Goal: Task Accomplishment & Management: Manage account settings

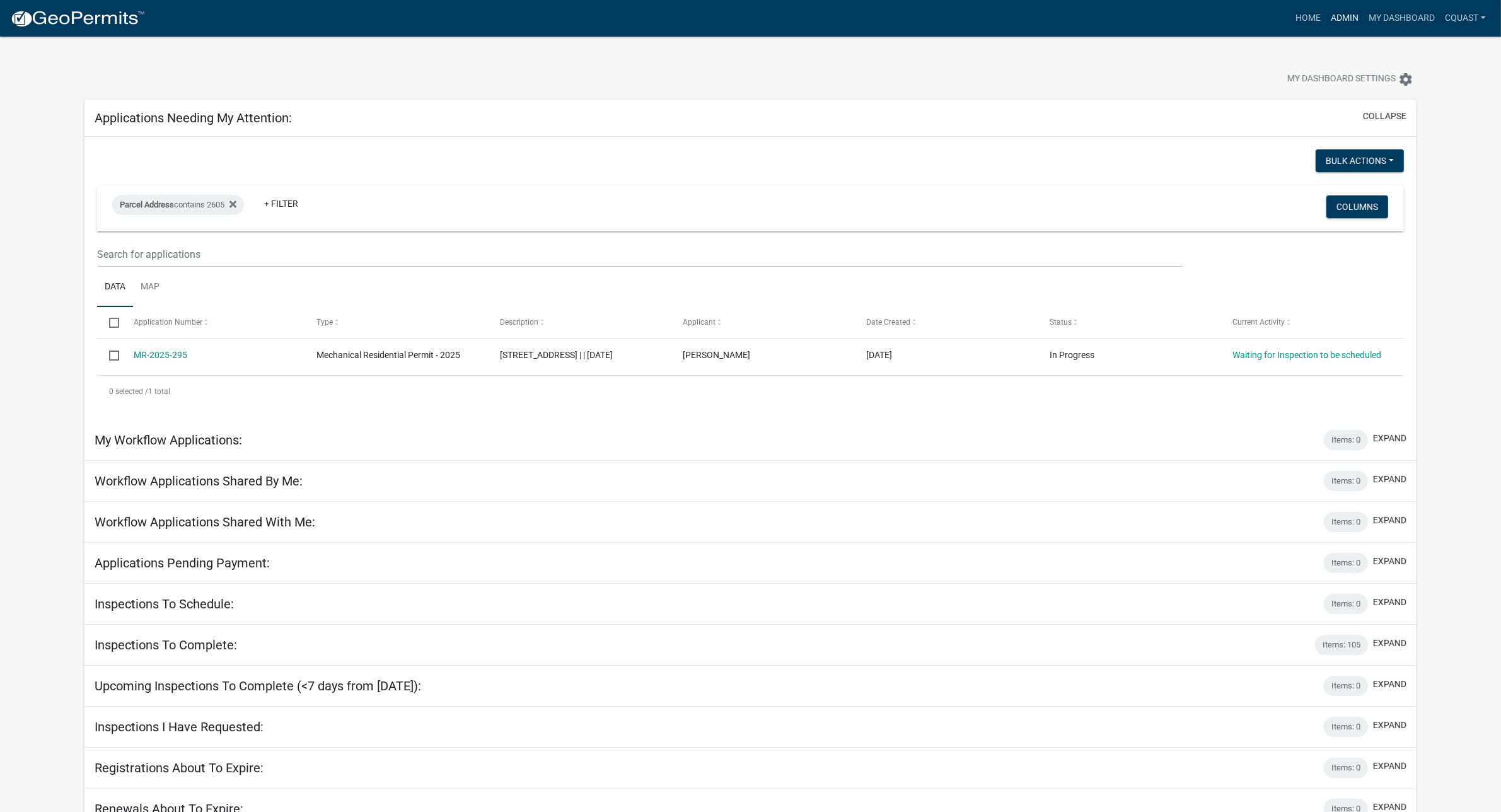
click at [1337, 17] on link "Admin" at bounding box center [1344, 18] width 38 height 24
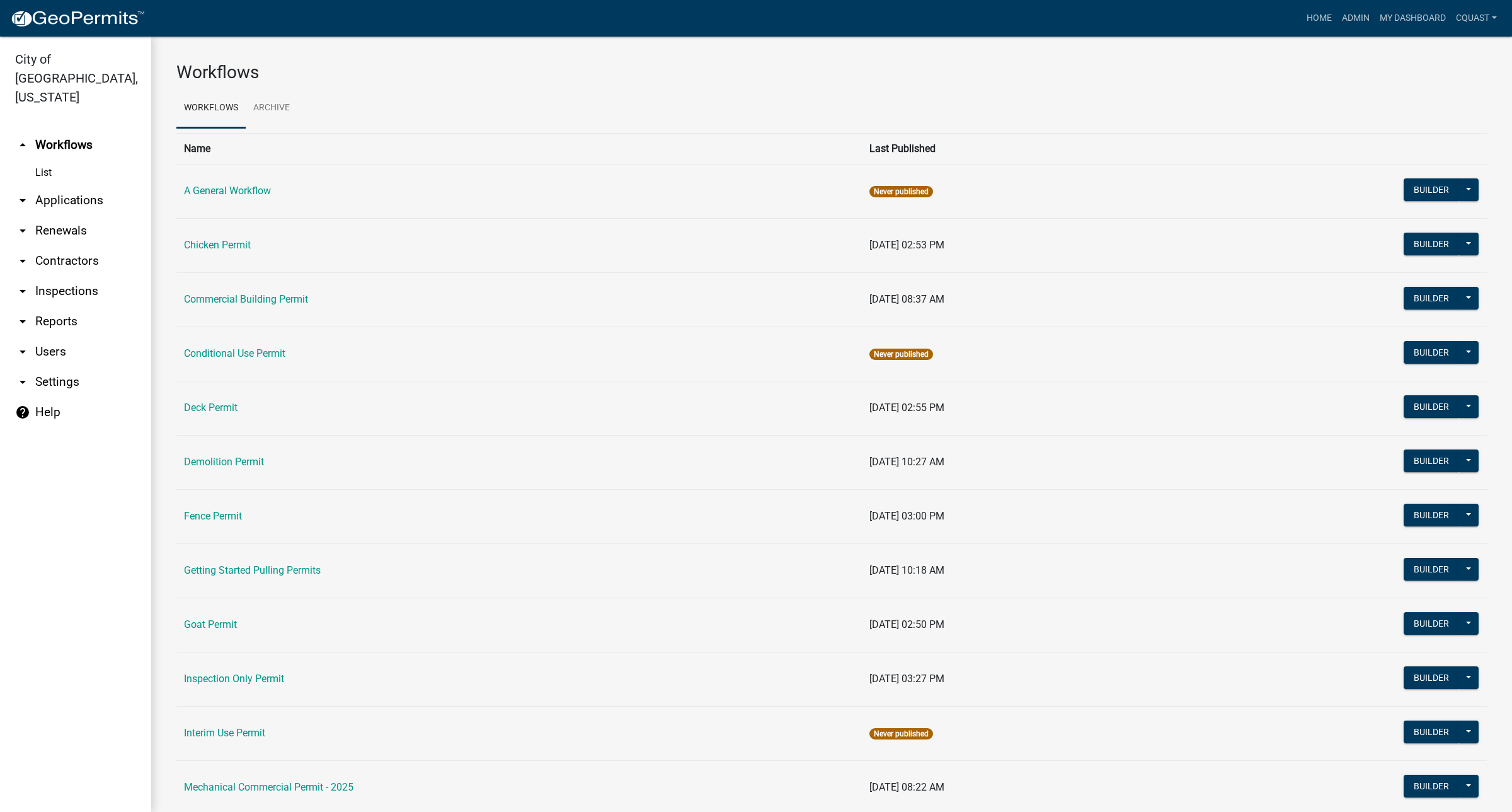
click at [70, 185] on link "arrow_drop_down Applications" at bounding box center [75, 200] width 151 height 30
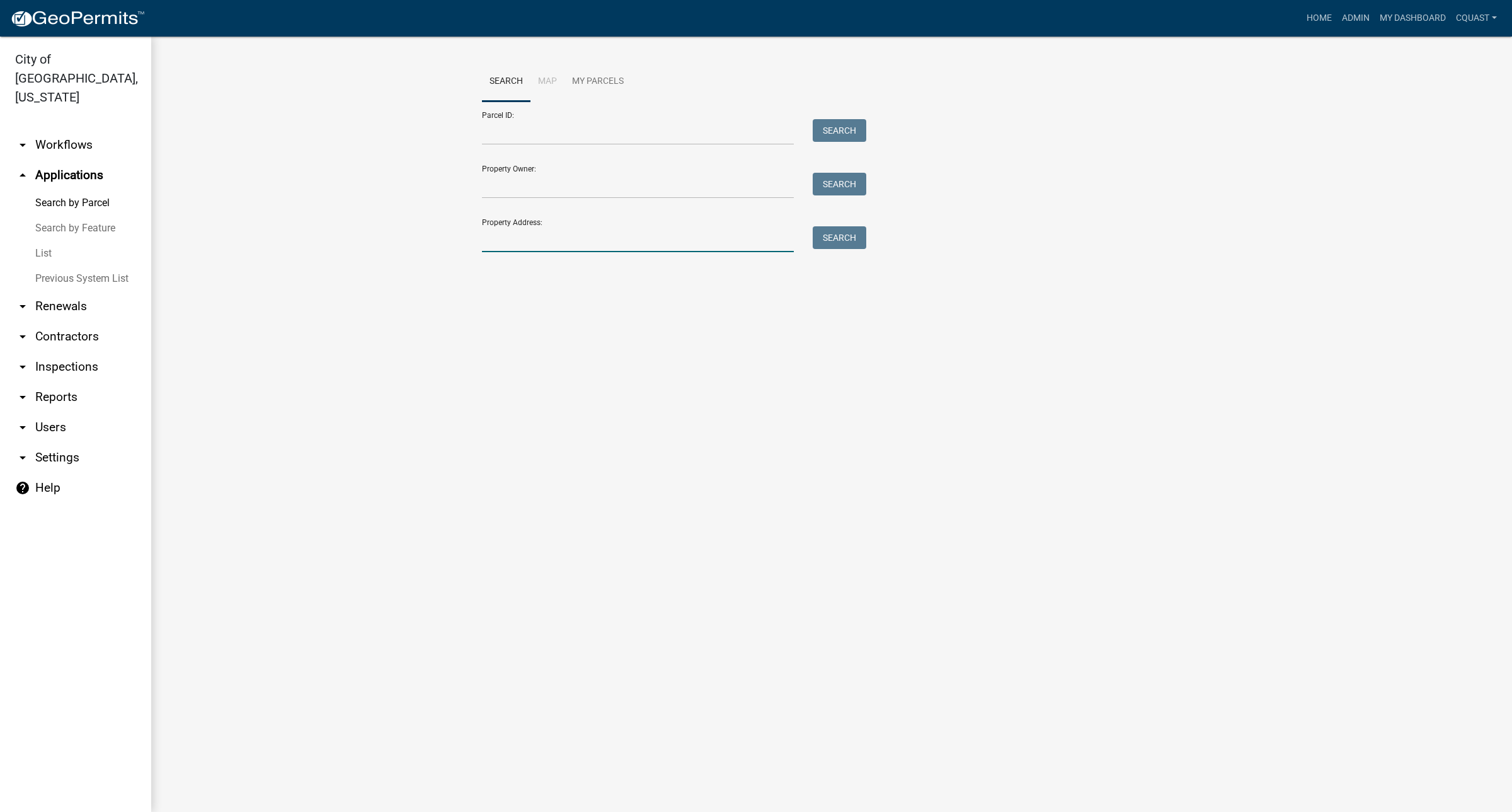
click at [531, 247] on input "Property Address:" at bounding box center [638, 239] width 312 height 26
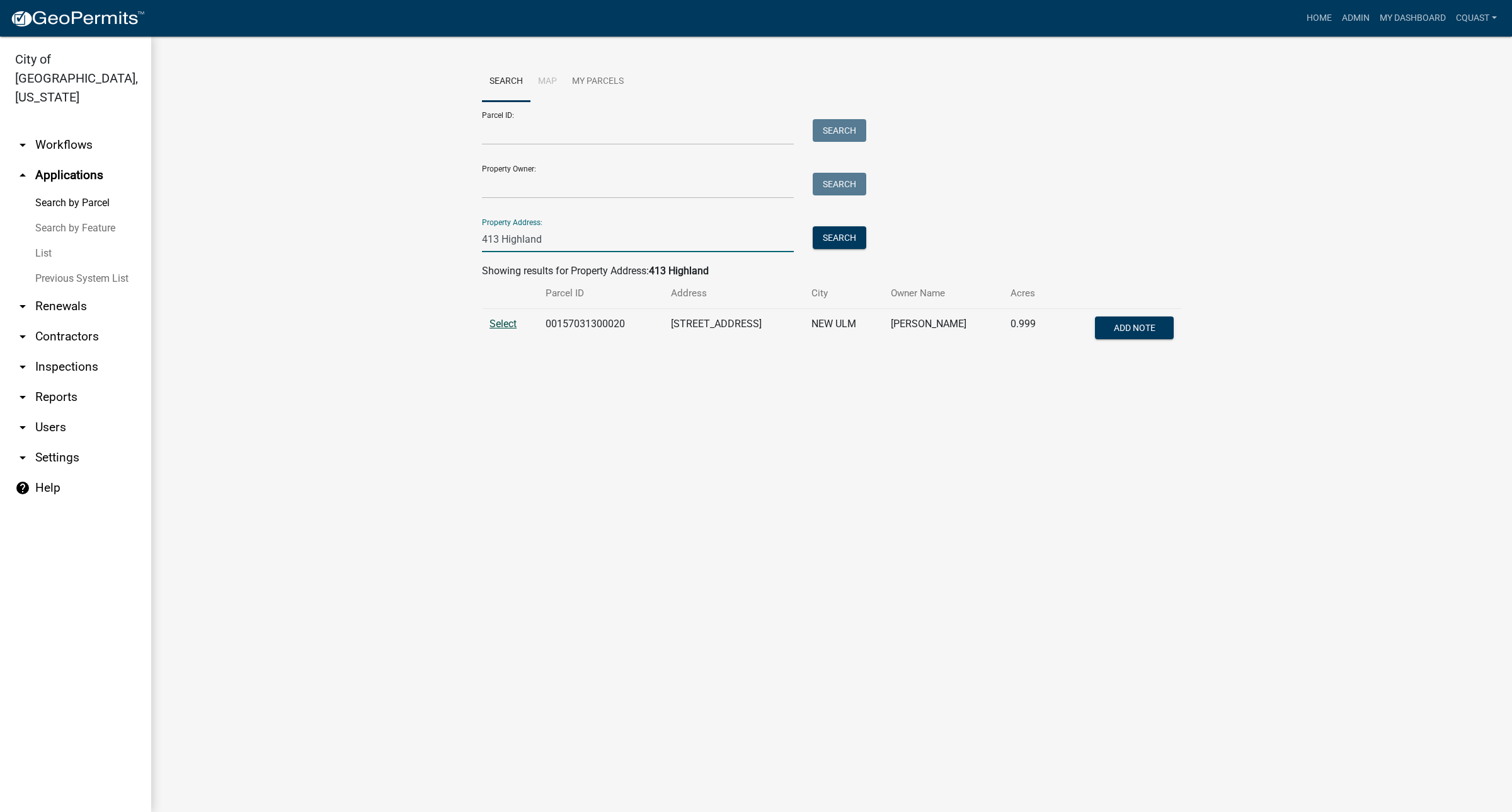
type input "413 Highland"
click at [498, 326] on span "Select" at bounding box center [502, 323] width 27 height 12
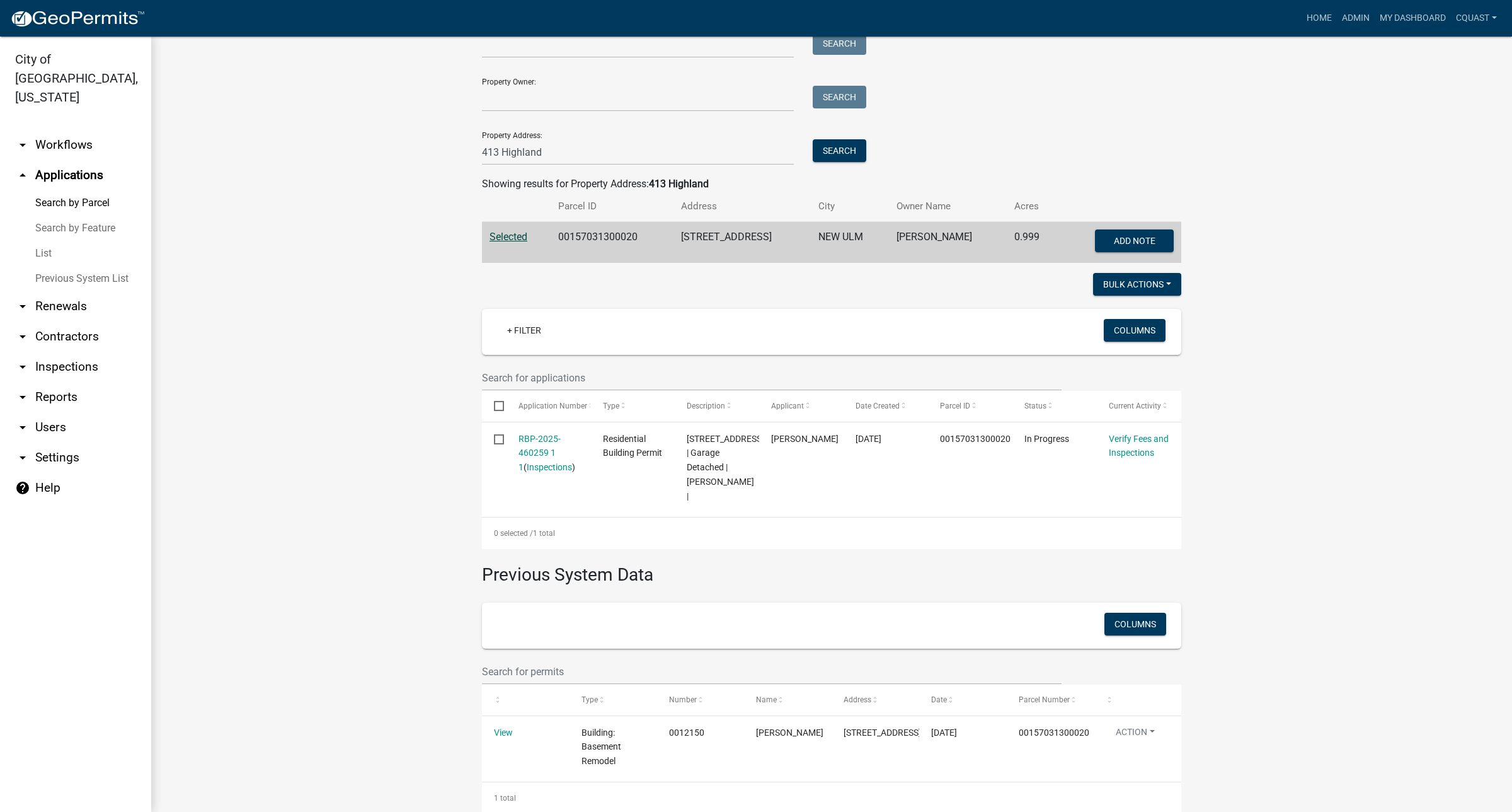
scroll to position [127, 0]
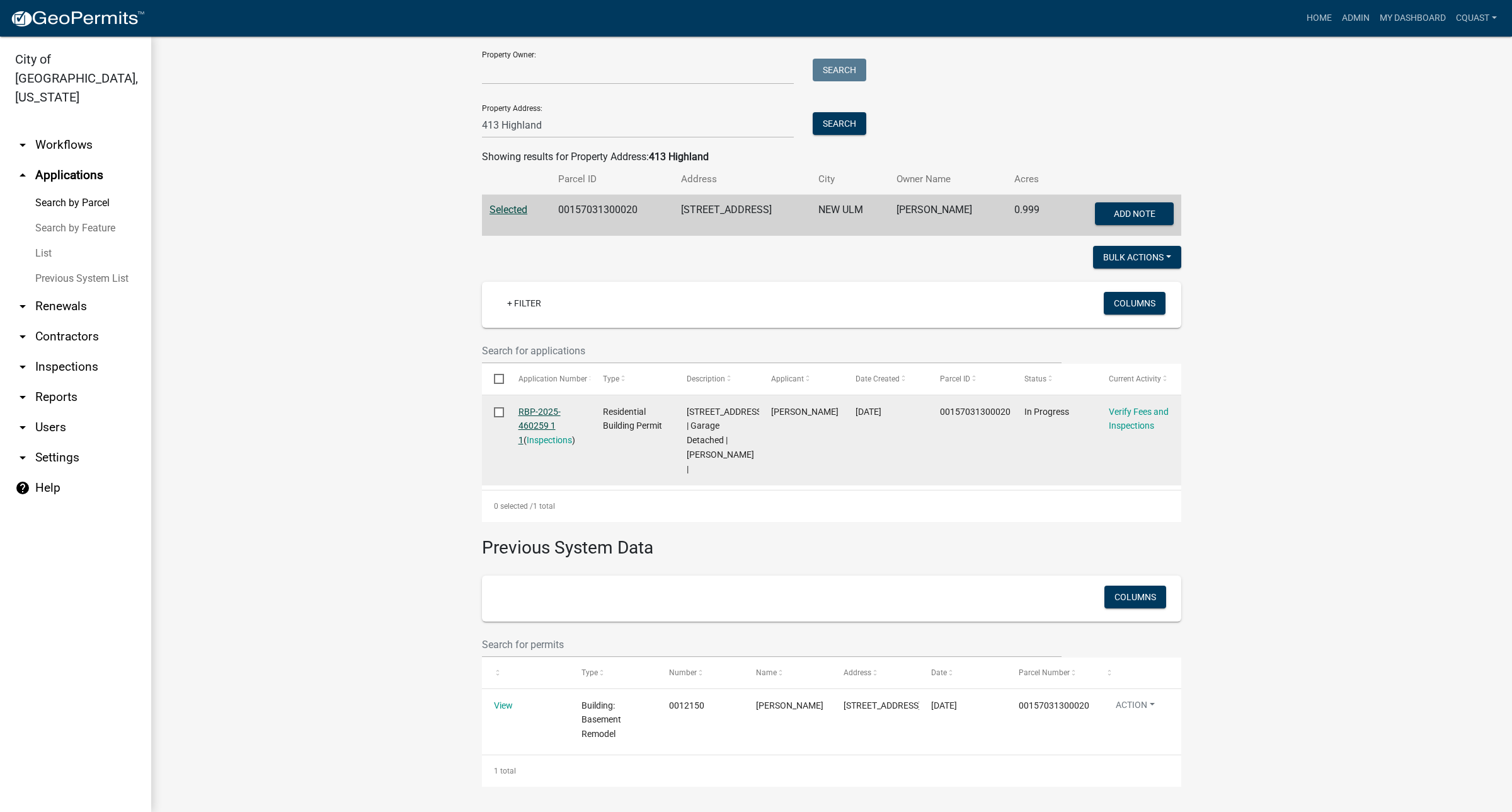
click at [526, 409] on link "RBP-2025-460259 1 1" at bounding box center [539, 426] width 42 height 39
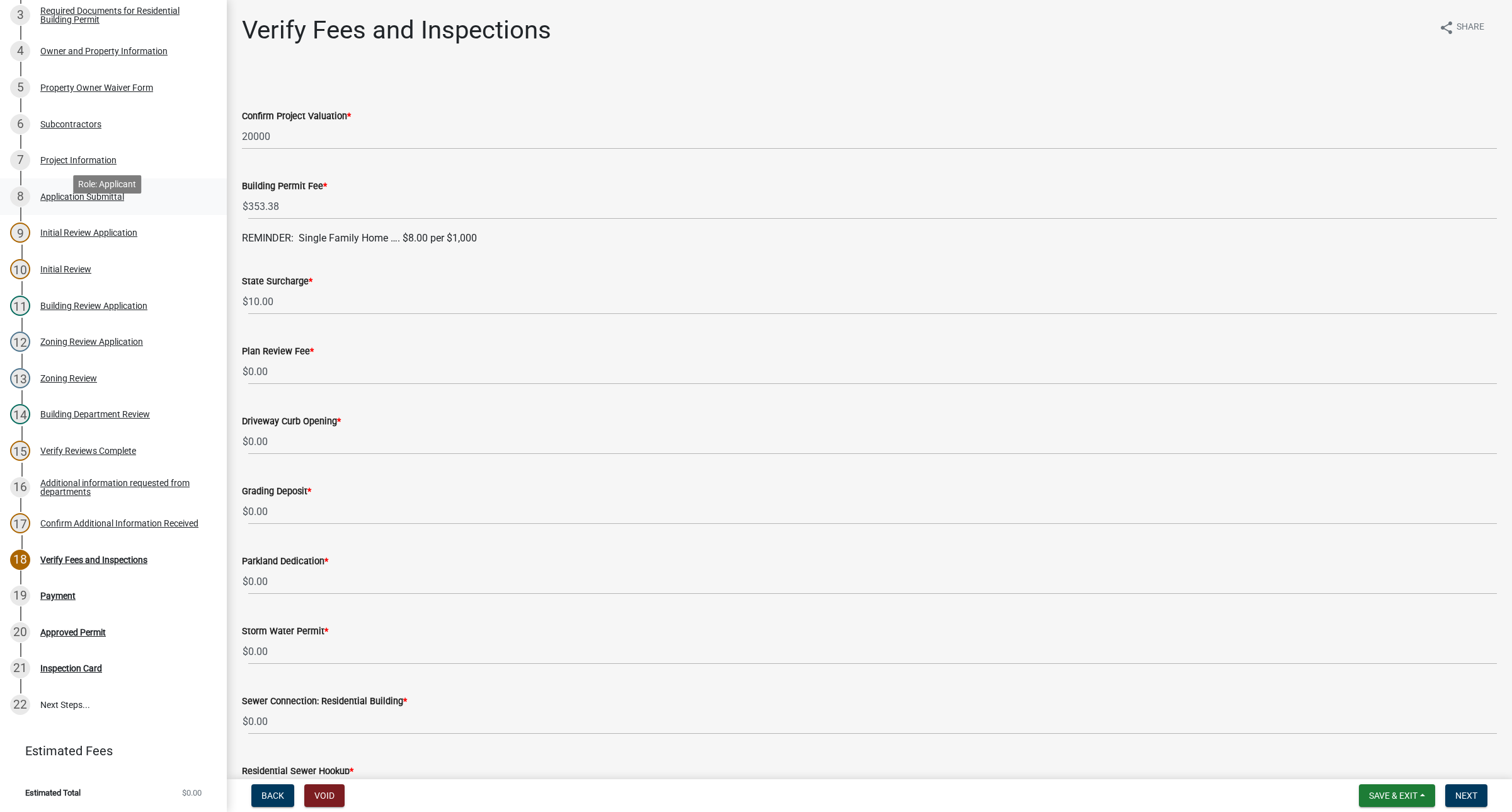
scroll to position [243, 0]
click at [155, 528] on div "Confirm Additional Information Received" at bounding box center [120, 523] width 158 height 9
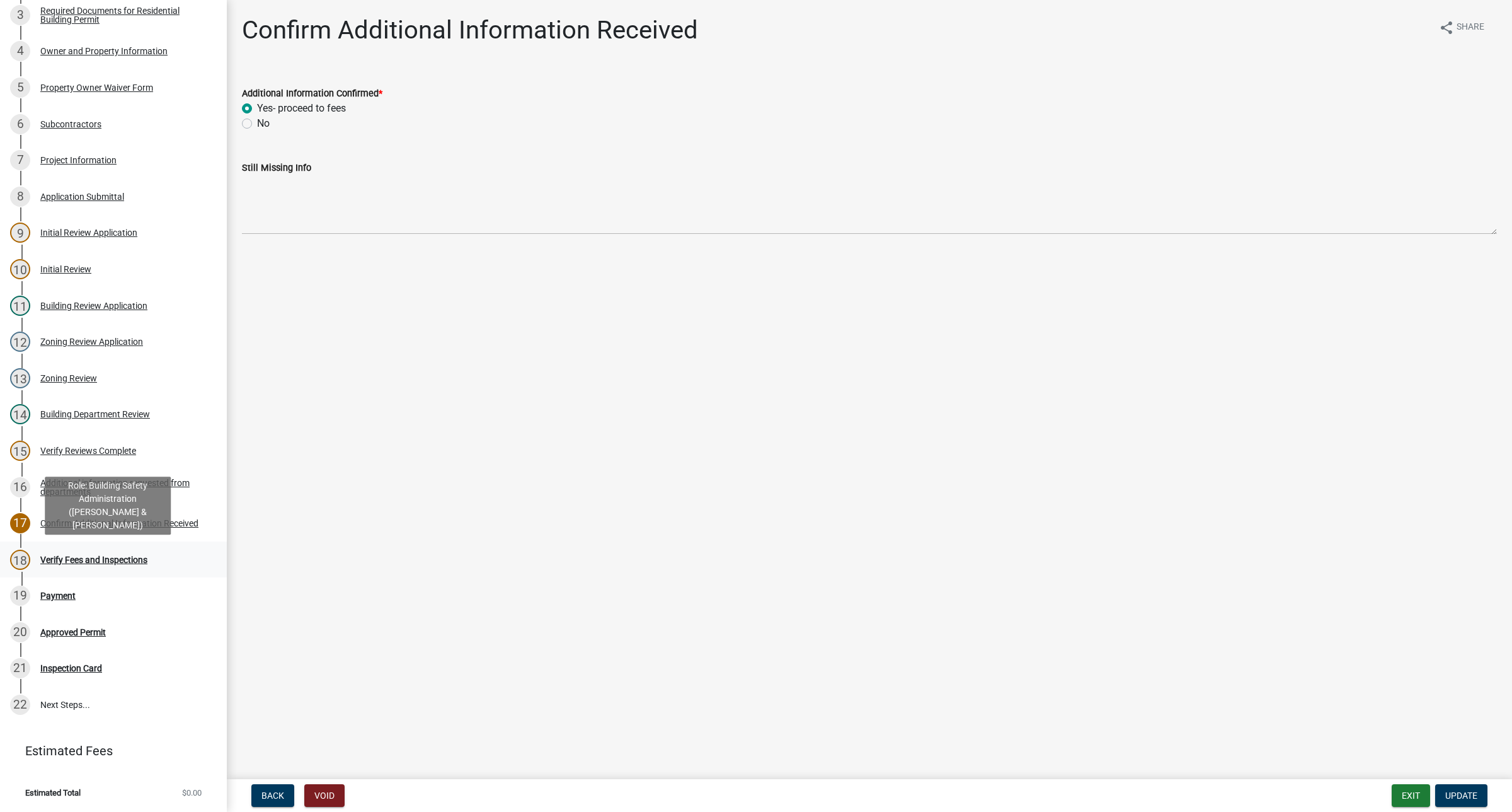
click at [125, 564] on div "Verify Fees and Inspections" at bounding box center [94, 560] width 107 height 9
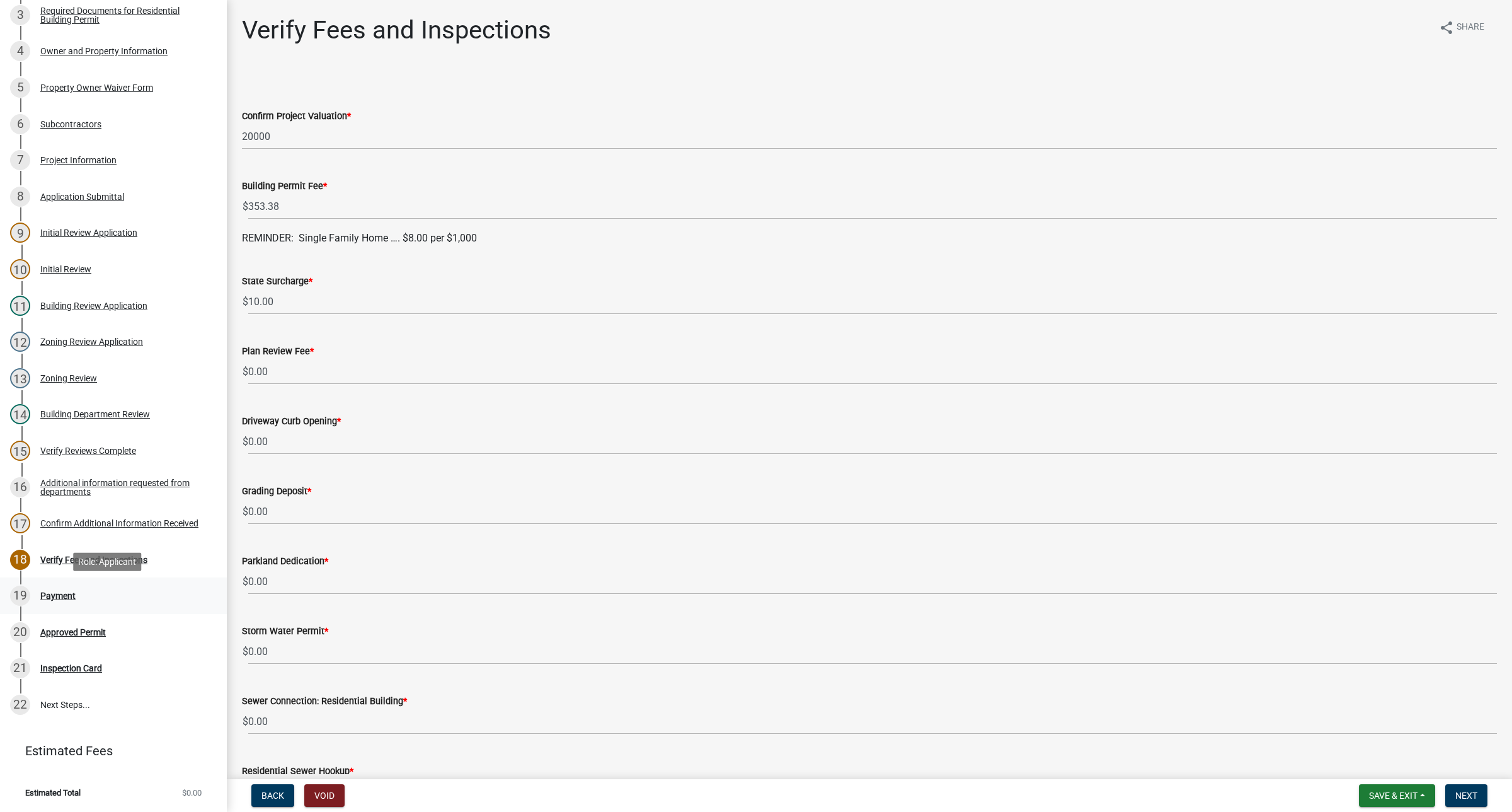
click at [66, 594] on div "Payment" at bounding box center [58, 596] width 35 height 9
click at [81, 559] on div "Verify Fees and Inspections" at bounding box center [94, 560] width 107 height 9
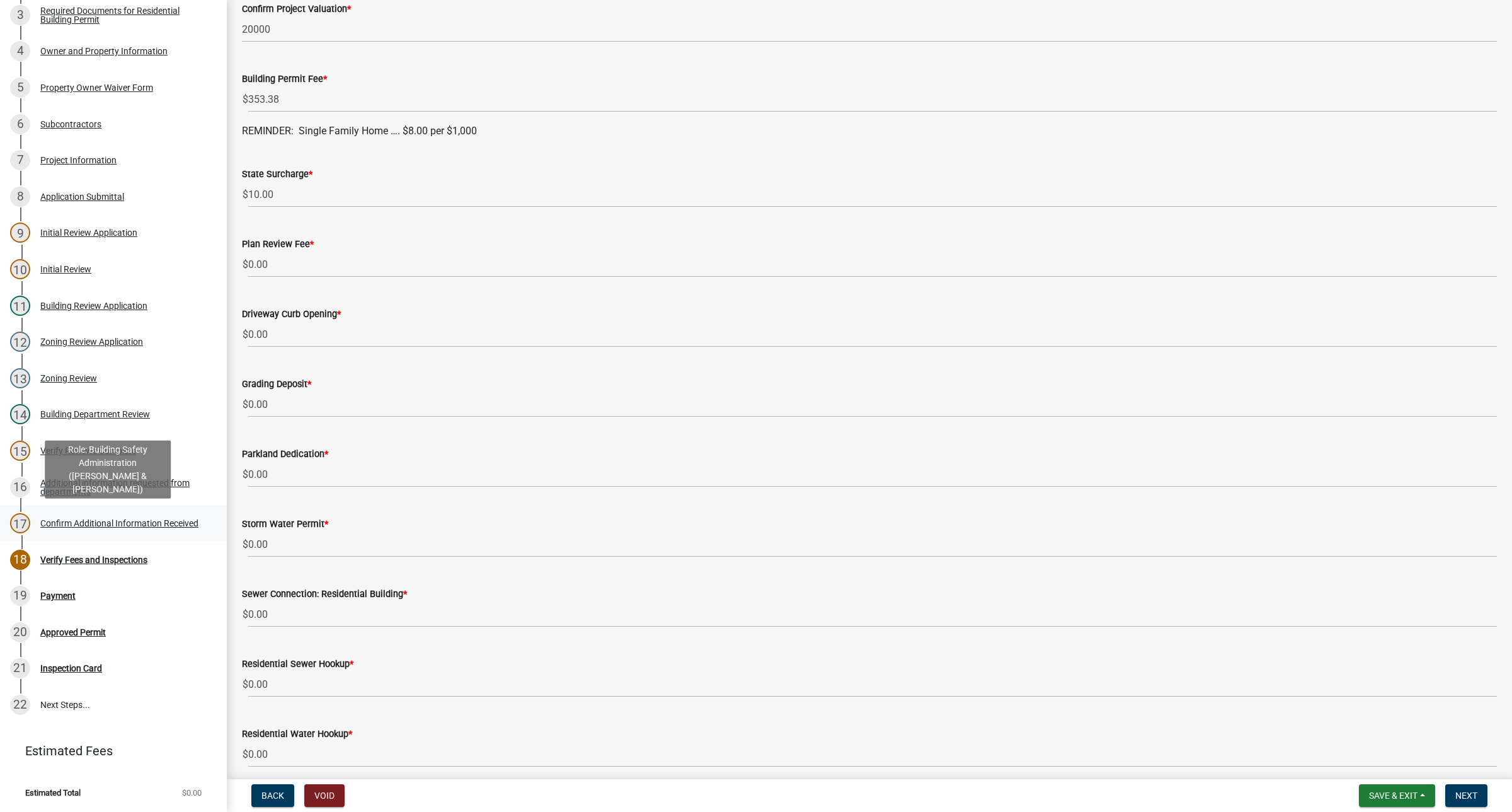
click at [113, 540] on link "17 Confirm Additional Information Received" at bounding box center [113, 523] width 226 height 37
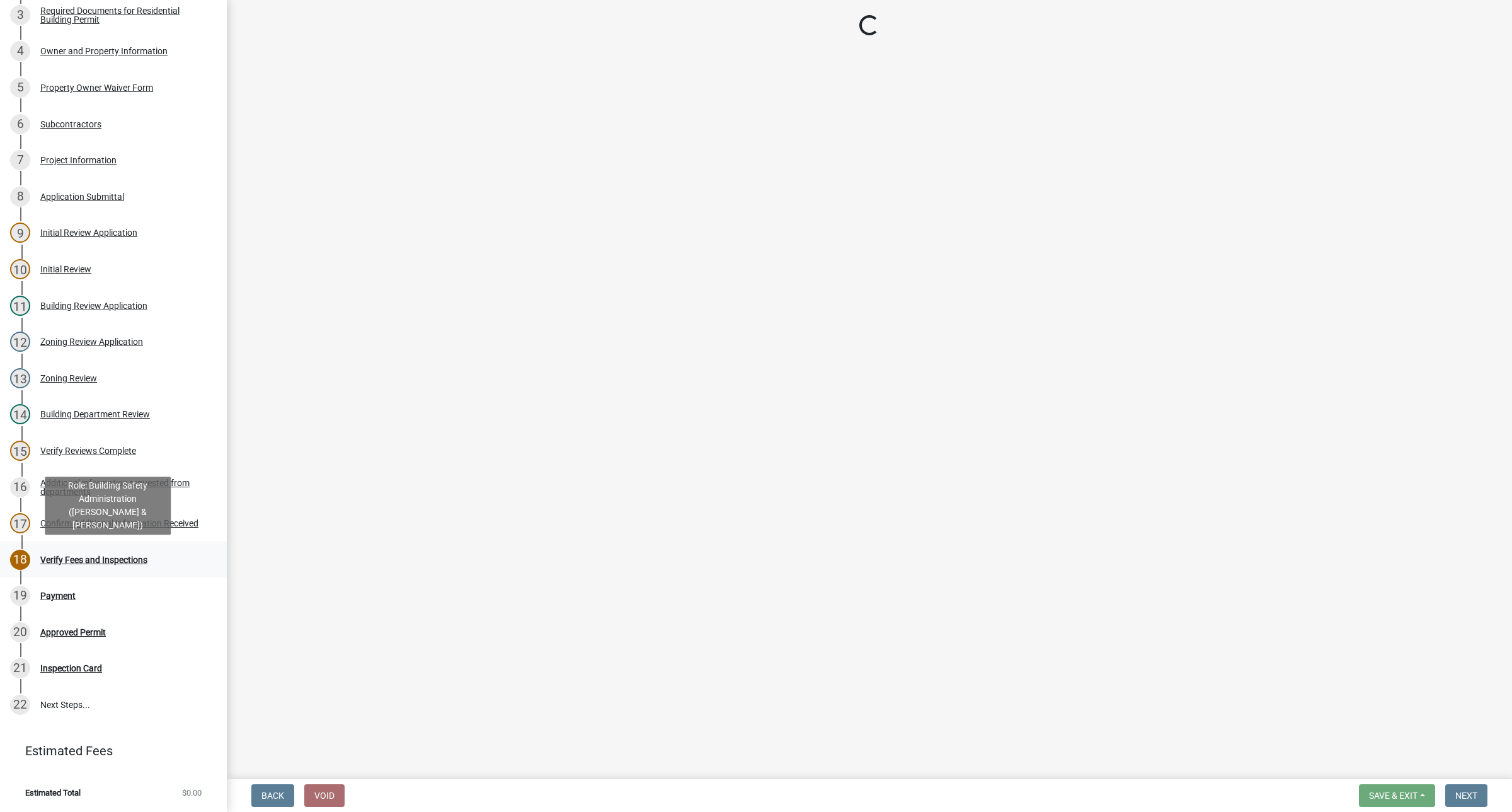
click at [118, 567] on div "18 Verify Fees and Inspections" at bounding box center [109, 560] width 197 height 20
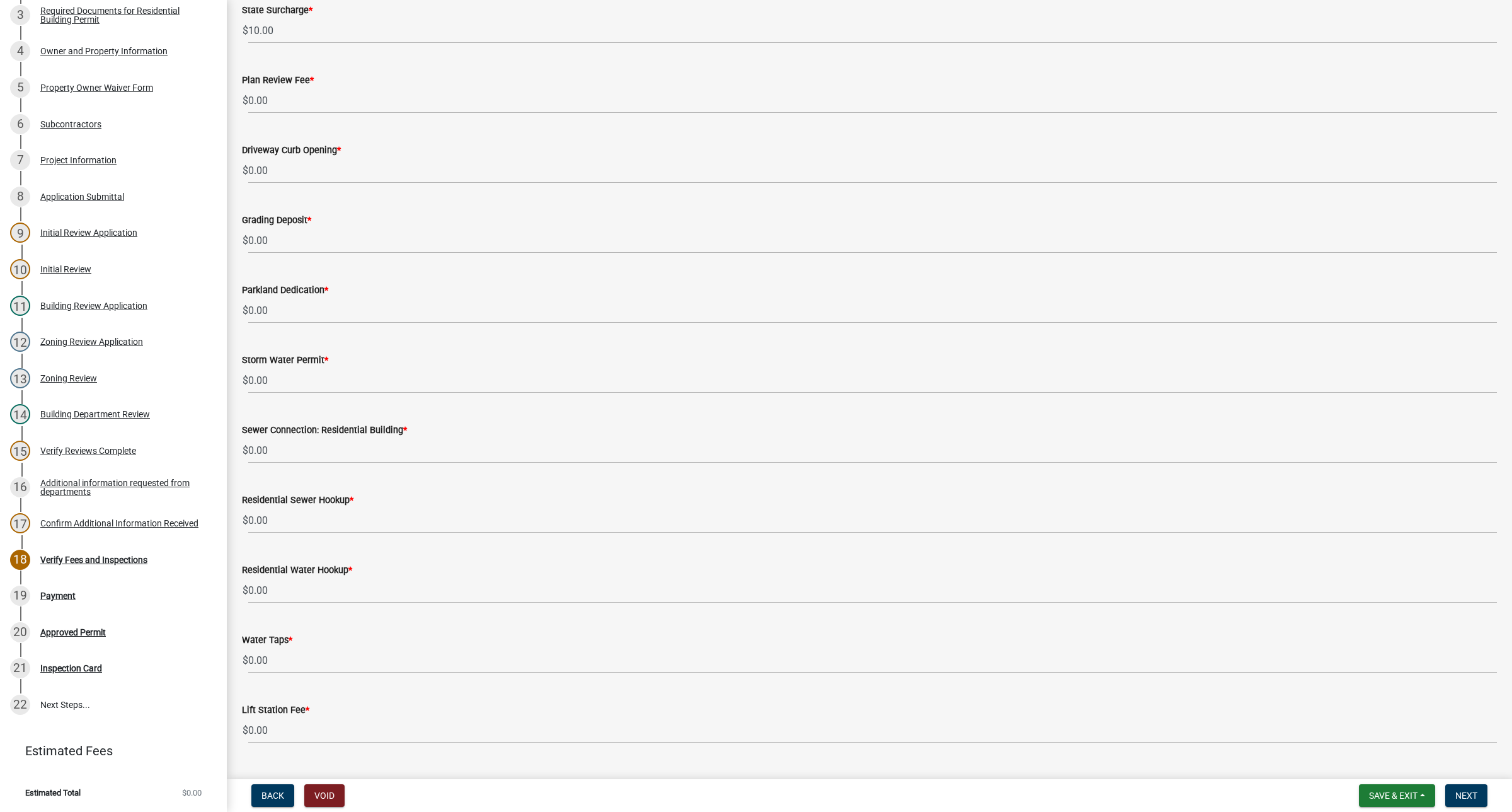
scroll to position [369, 0]
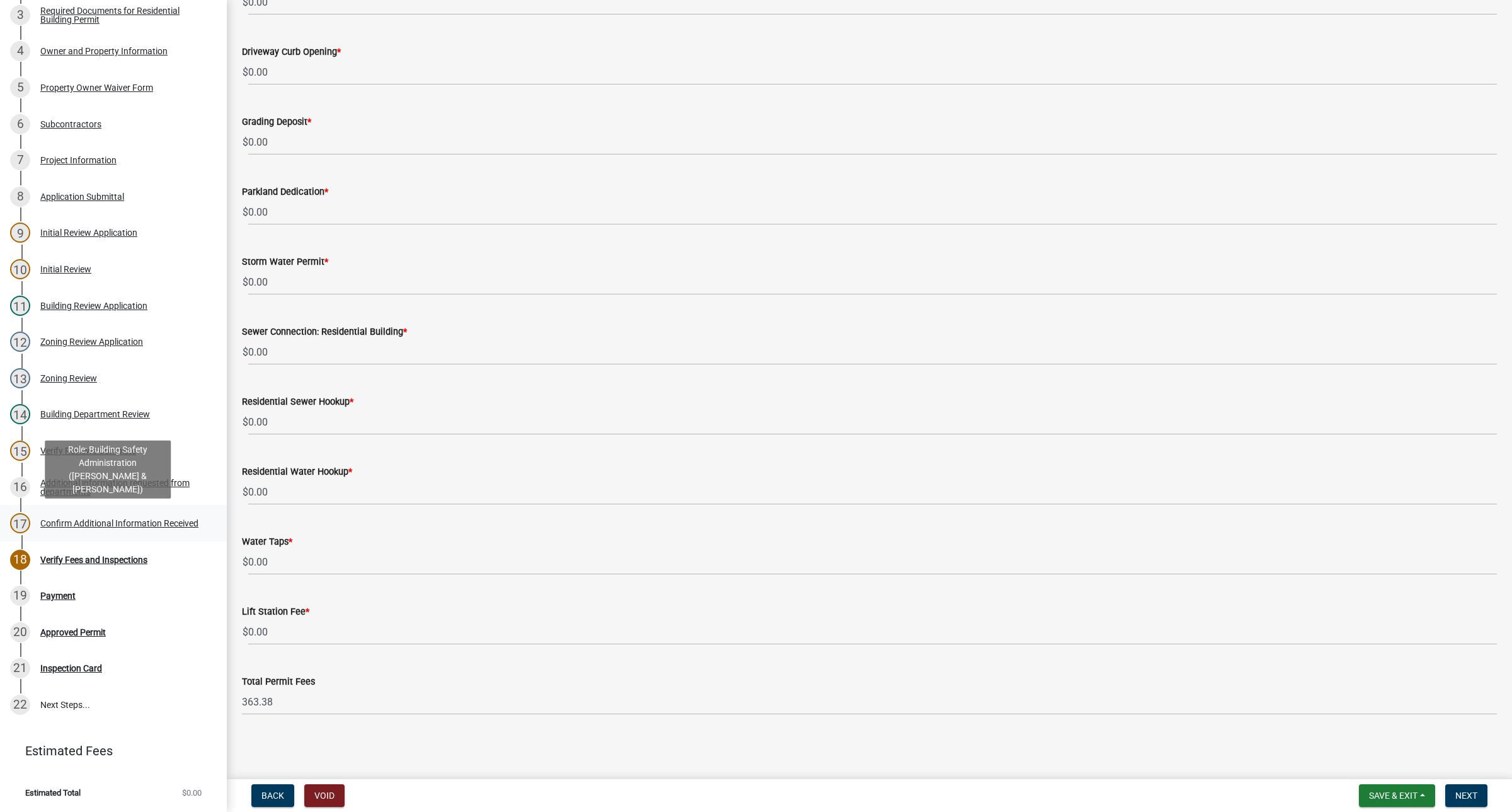
click at [109, 524] on div "Confirm Additional Information Received" at bounding box center [120, 523] width 158 height 9
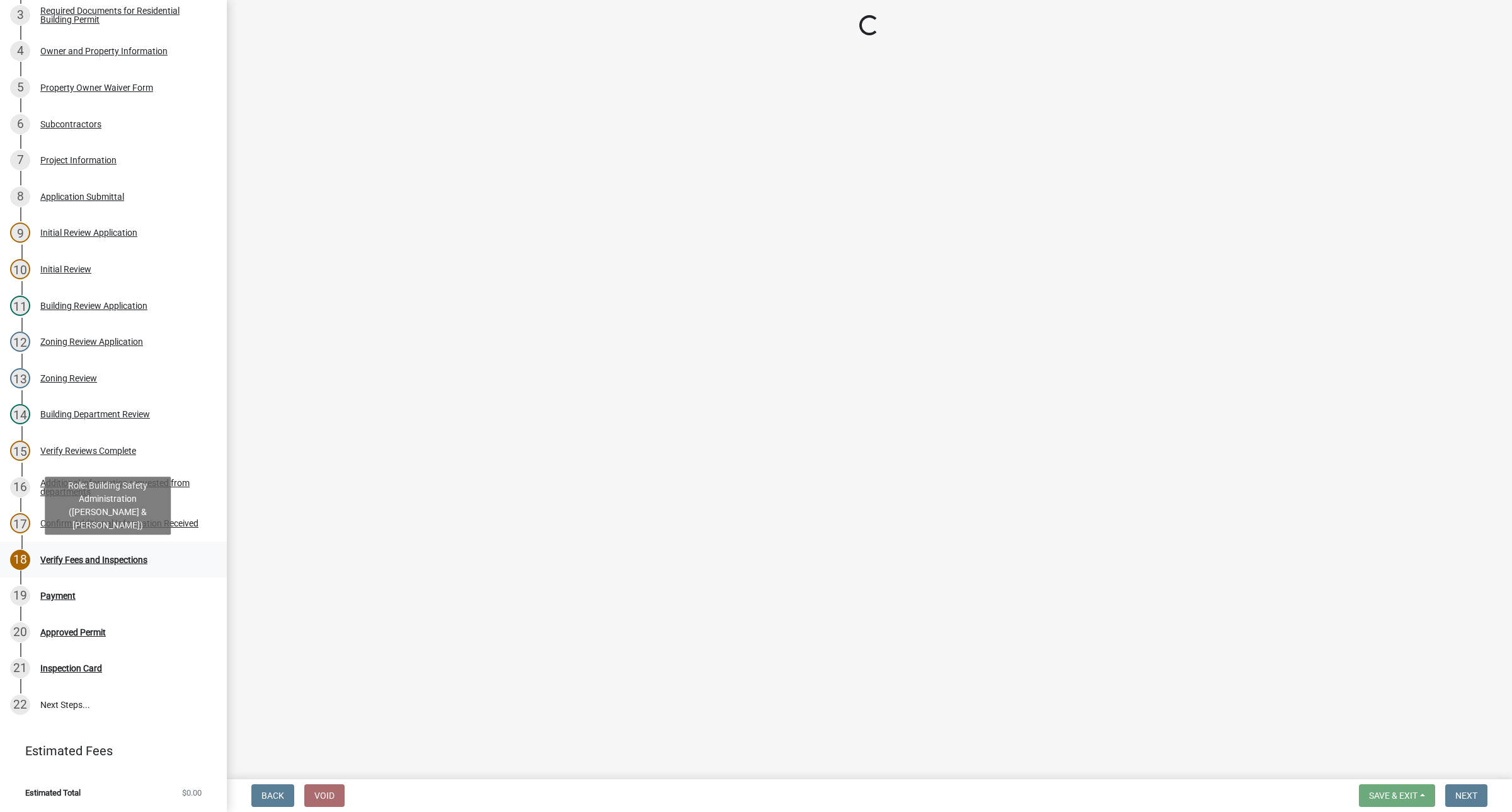
click at [98, 556] on div "Verify Fees and Inspections" at bounding box center [94, 560] width 107 height 9
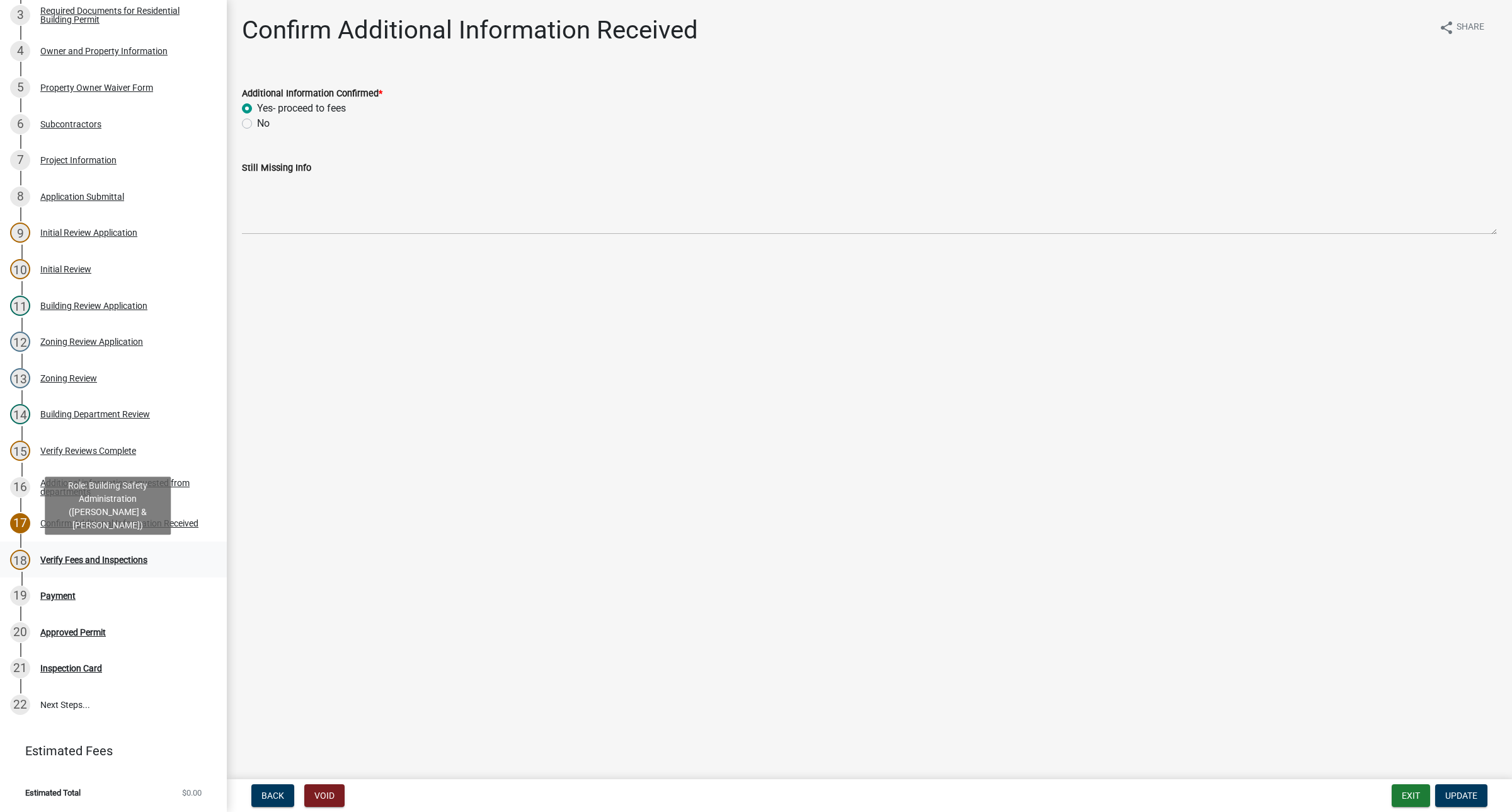
click at [77, 565] on div "18 Verify Fees and Inspections" at bounding box center [109, 560] width 197 height 20
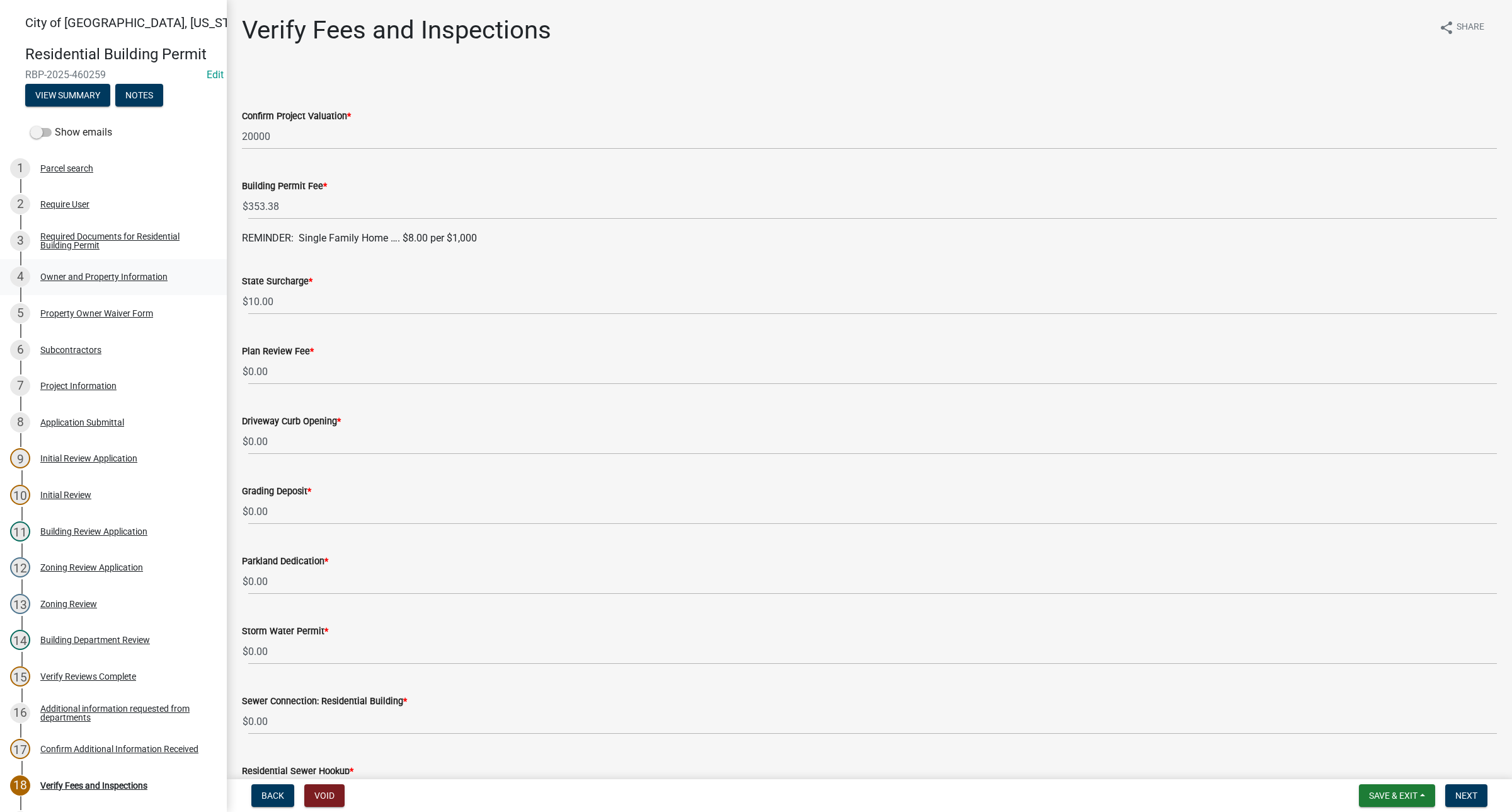
click at [129, 281] on div "Owner and Property Information" at bounding box center [104, 277] width 127 height 9
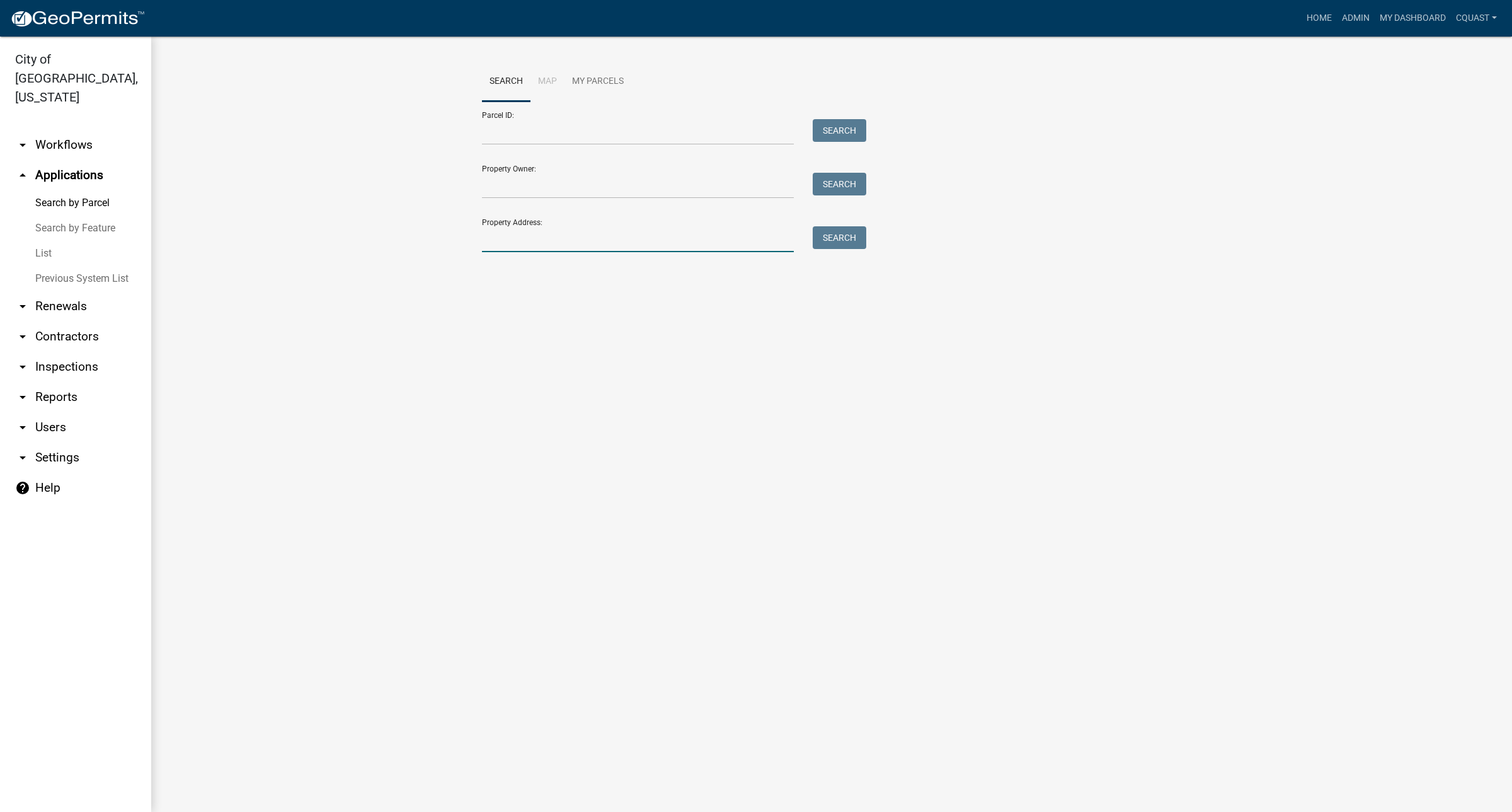
click at [524, 230] on input "Property Address:" at bounding box center [638, 239] width 312 height 26
type input "413 Highland"
click at [846, 238] on button "Search" at bounding box center [839, 238] width 53 height 23
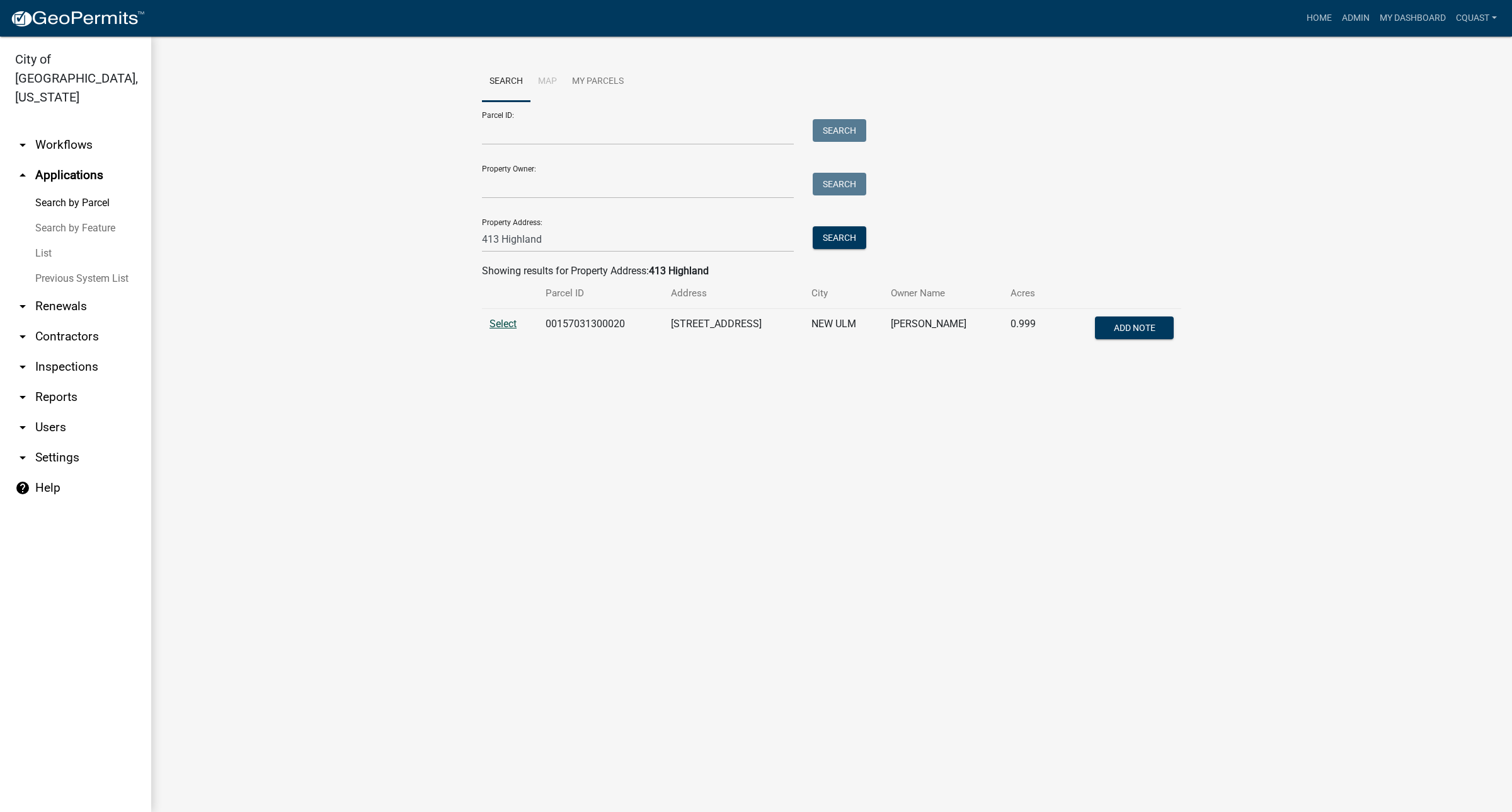
click at [498, 325] on span "Select" at bounding box center [502, 323] width 27 height 12
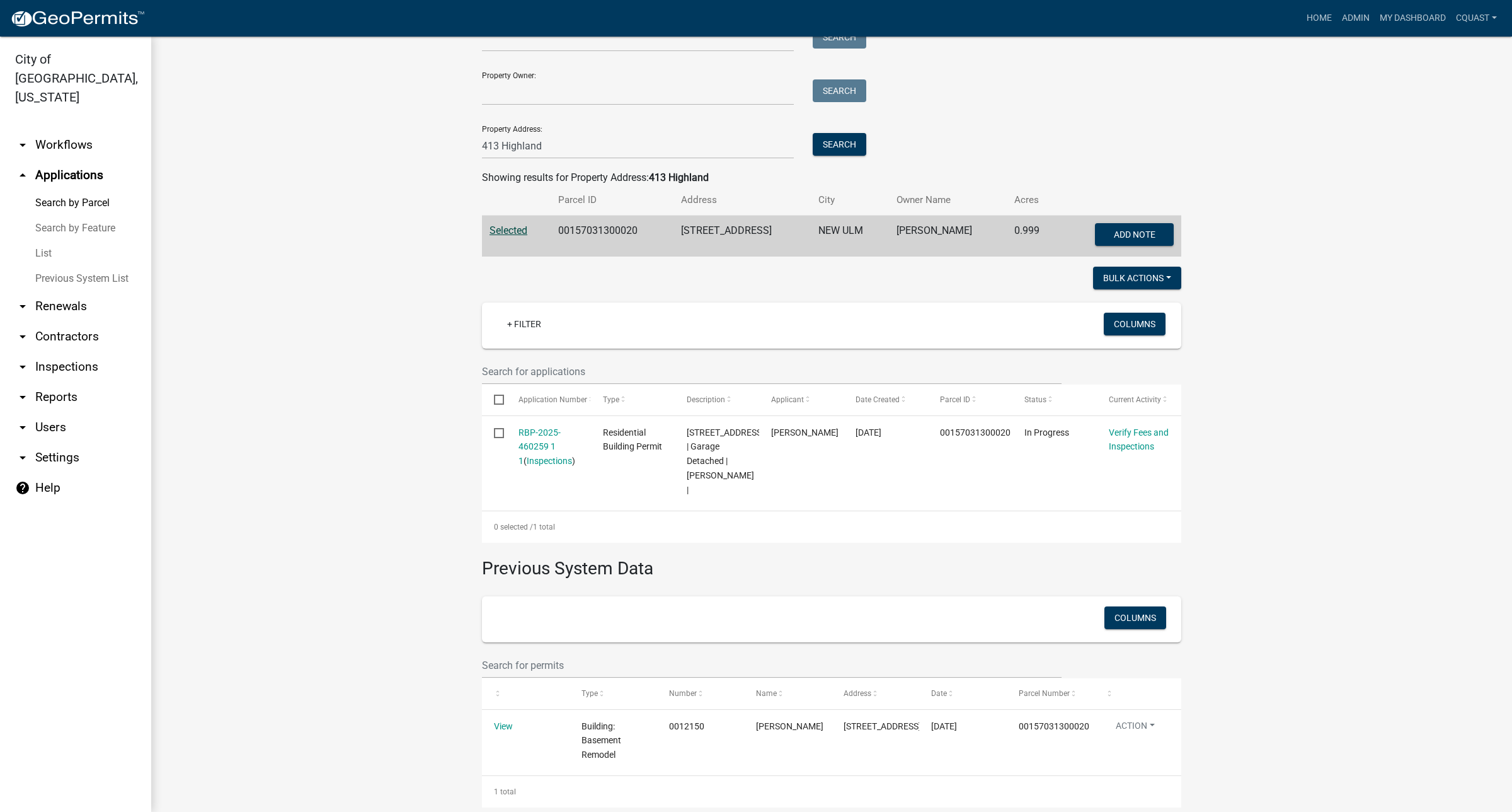
scroll to position [127, 0]
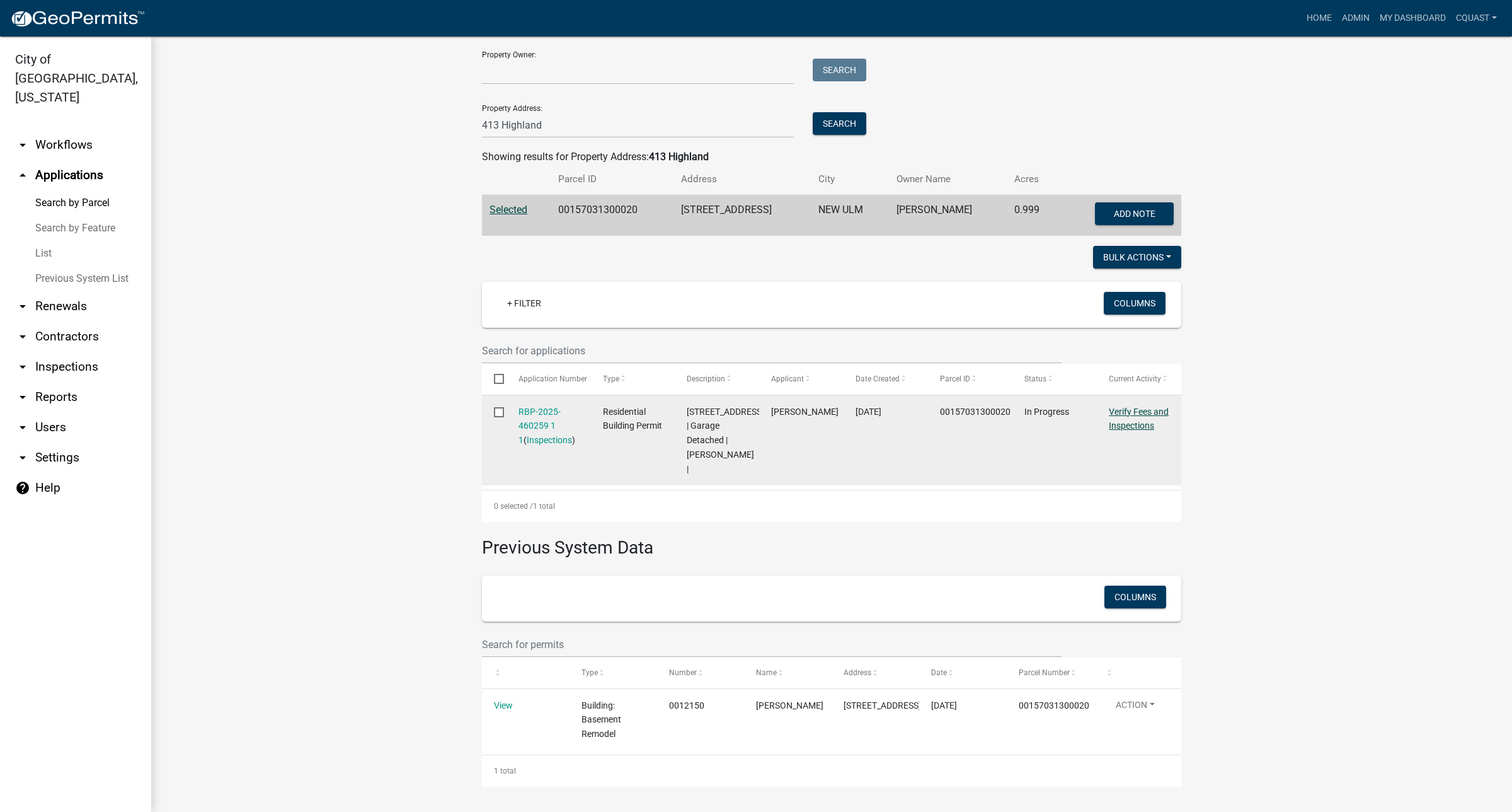
click at [1111, 407] on link "Verify Fees and Inspections" at bounding box center [1138, 419] width 60 height 25
